Goal: Answer question/provide support

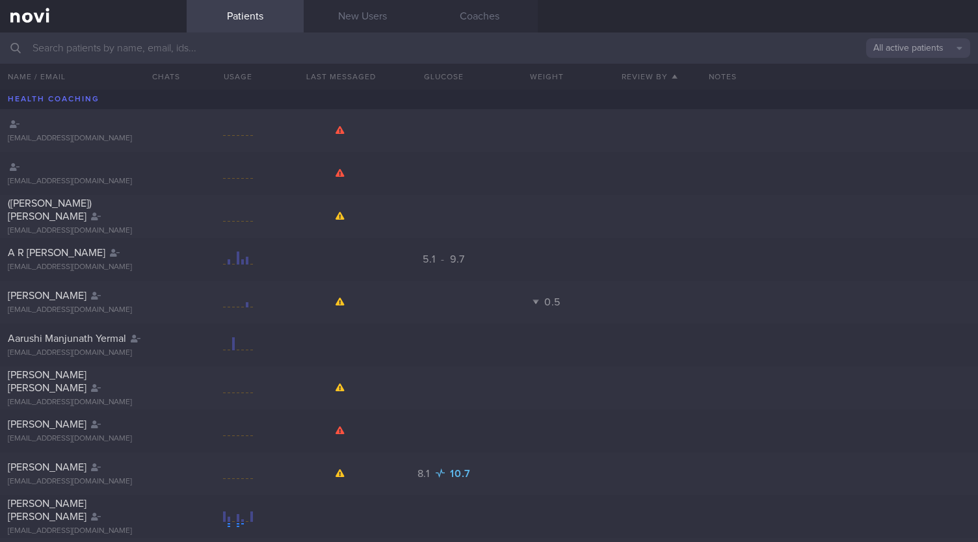
click at [302, 53] on input "text" at bounding box center [489, 48] width 978 height 31
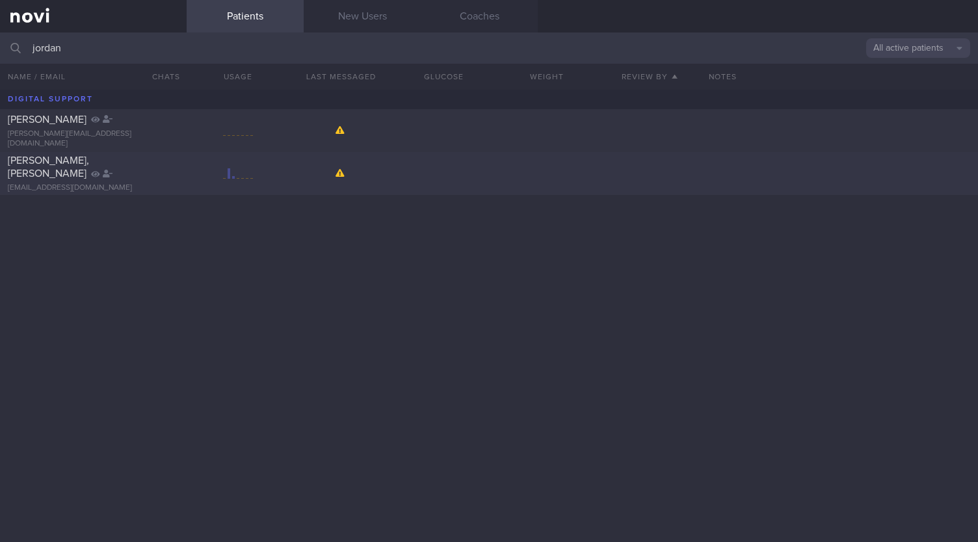
type input "jordan"
click at [47, 184] on div "[EMAIL_ADDRESS][DOMAIN_NAME]" at bounding box center [93, 188] width 171 height 10
select select "9"
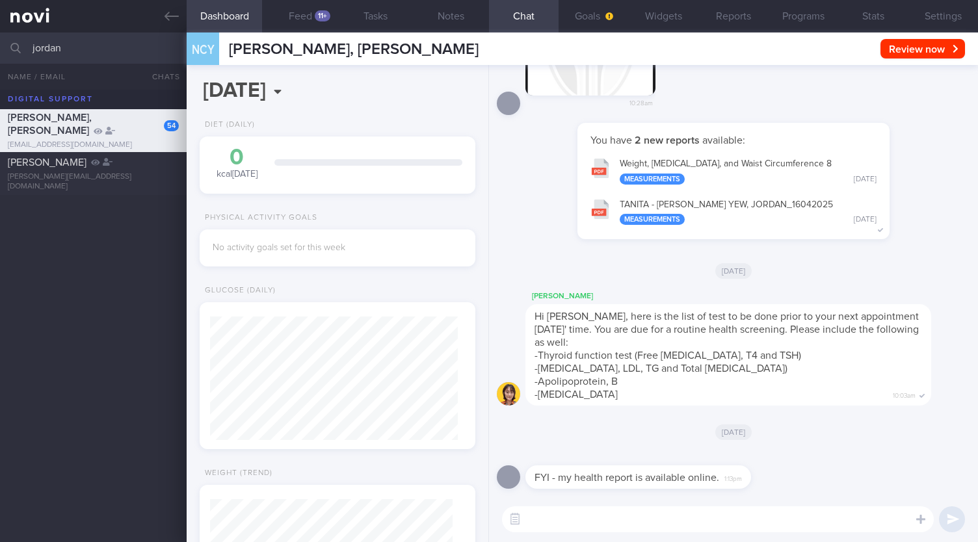
scroll to position [124, 247]
drag, startPoint x: 612, startPoint y: 475, endPoint x: 686, endPoint y: 468, distance: 73.9
click at [686, 468] on div "FYI - my health report is available online. 1:13pm" at bounding box center [639, 477] width 226 height 23
click at [613, 483] on div "FYI - my health report is available online. 1:13pm" at bounding box center [639, 477] width 226 height 23
click at [306, 22] on button "Feed 11+" at bounding box center [299, 16] width 75 height 33
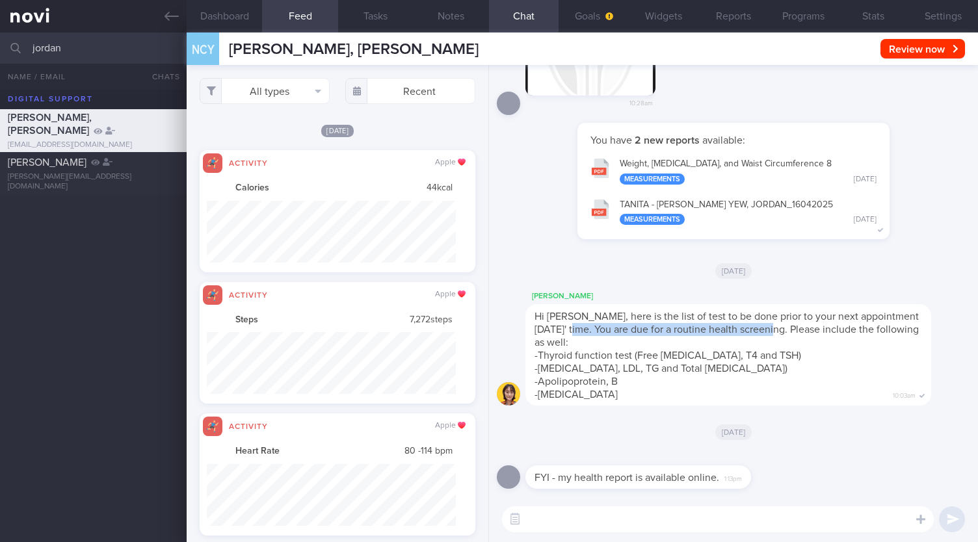
drag, startPoint x: 585, startPoint y: 331, endPoint x: 790, endPoint y: 333, distance: 204.3
click at [790, 333] on span "Hi [PERSON_NAME], here is the list of test to be done prior to your next appoin…" at bounding box center [727, 330] width 384 height 36
click at [560, 359] on span "-Thyroid function test (Free [MEDICAL_DATA], T4 and TSH)" at bounding box center [668, 356] width 267 height 10
click at [566, 371] on span "-[MEDICAL_DATA], LDL, TG and Total [MEDICAL_DATA])" at bounding box center [661, 369] width 253 height 10
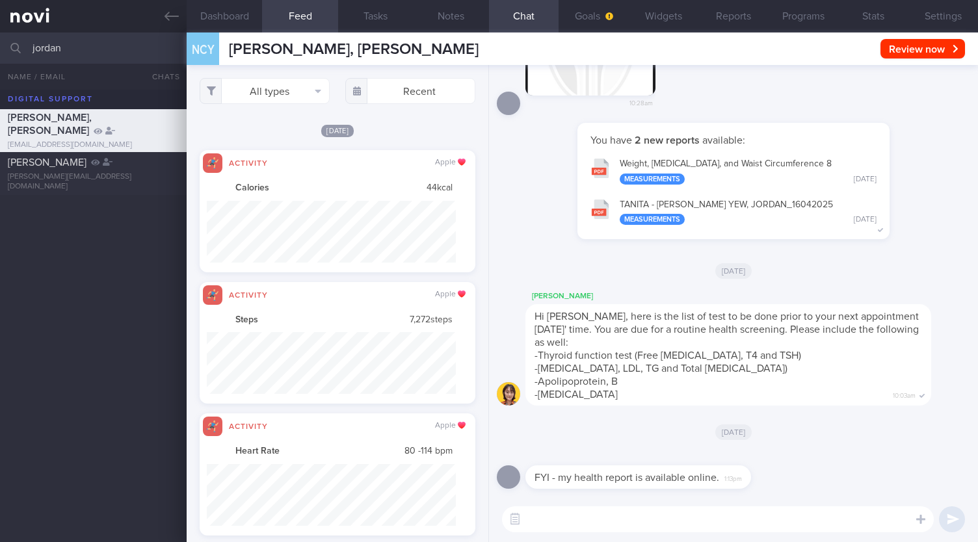
click at [570, 388] on div "Hi [PERSON_NAME], here is the list of test to be done prior to your next appoin…" at bounding box center [729, 354] width 406 height 101
drag, startPoint x: 91, startPoint y: 46, endPoint x: 0, endPoint y: 40, distance: 91.3
click at [0, 40] on input "jordan" at bounding box center [489, 48] width 978 height 31
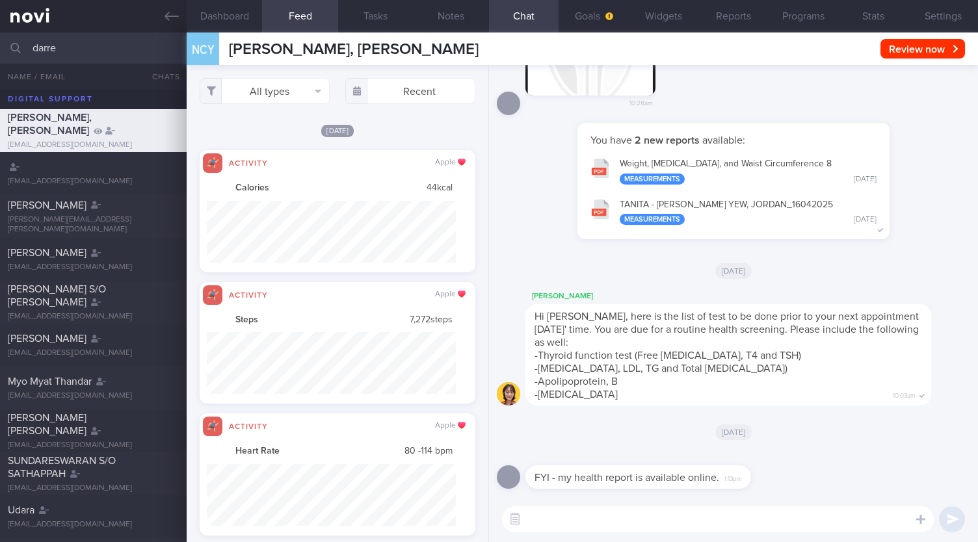
type input "darre"
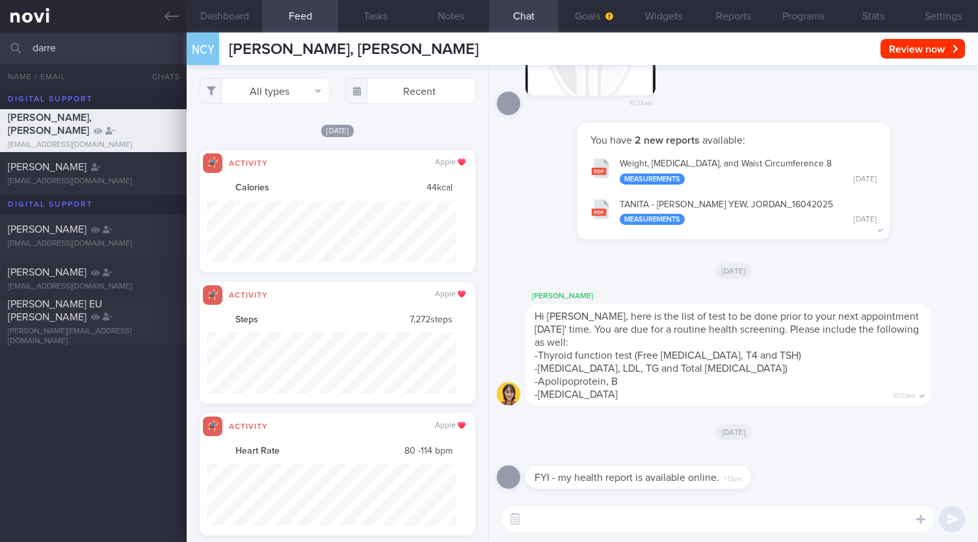
click at [65, 405] on div "[PERSON_NAME], [PERSON_NAME] [EMAIL_ADDRESS][DOMAIN_NAME] [PERSON_NAME] [EMAIL_…" at bounding box center [489, 316] width 978 height 453
click at [91, 235] on div at bounding box center [95, 229] width 9 height 13
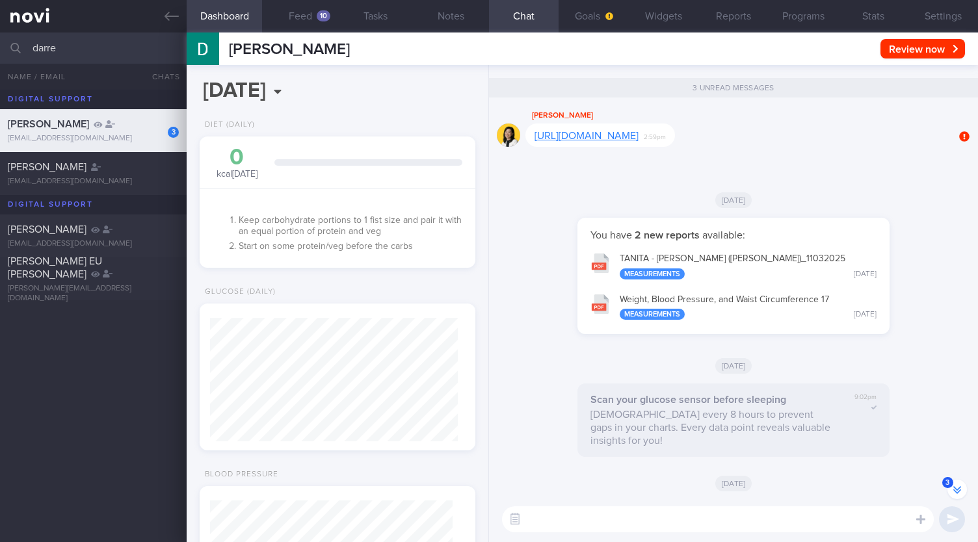
scroll to position [-2550, 0]
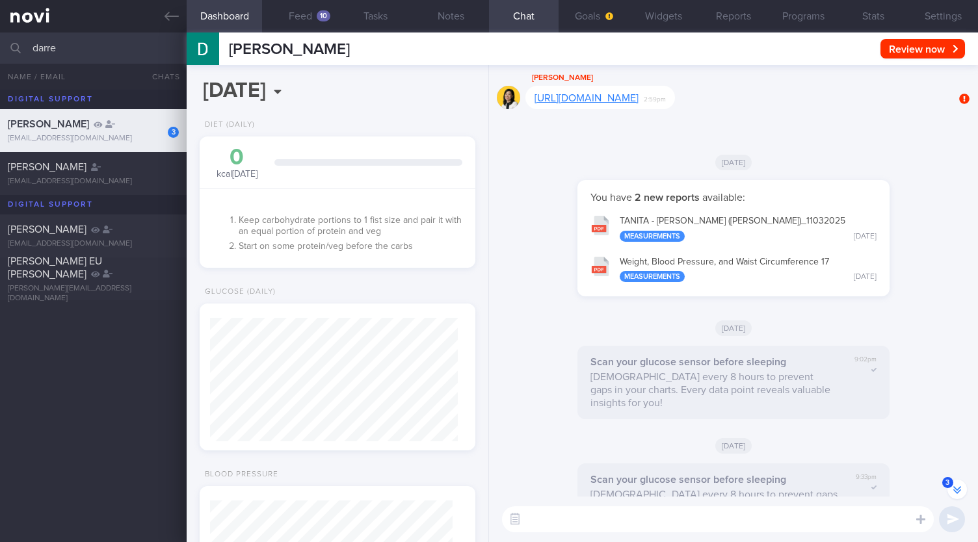
click at [960, 490] on button "3" at bounding box center [958, 490] width 20 height 20
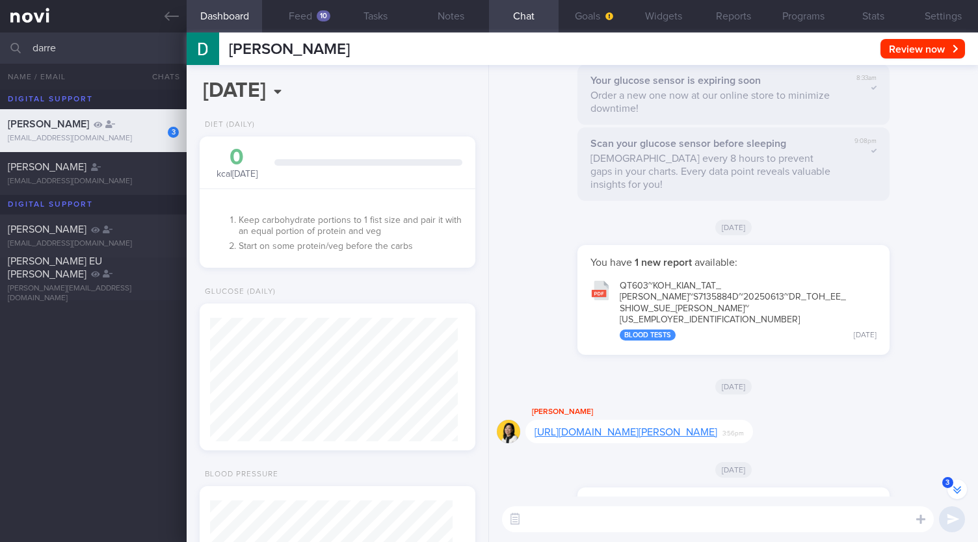
scroll to position [-113, 0]
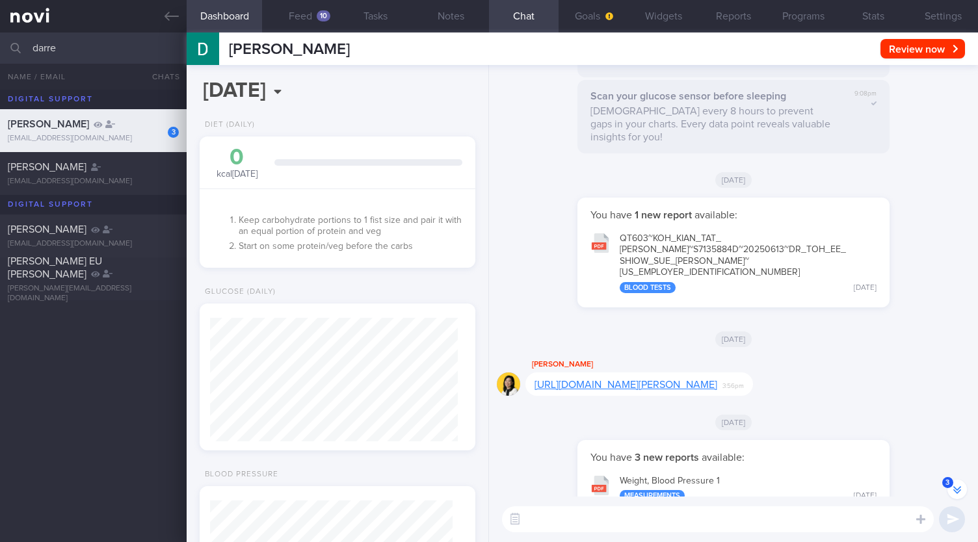
drag, startPoint x: 290, startPoint y: 14, endPoint x: 532, endPoint y: 317, distance: 388.4
click at [290, 14] on button "Feed 10" at bounding box center [299, 16] width 75 height 33
